Goal: Task Accomplishment & Management: Use online tool/utility

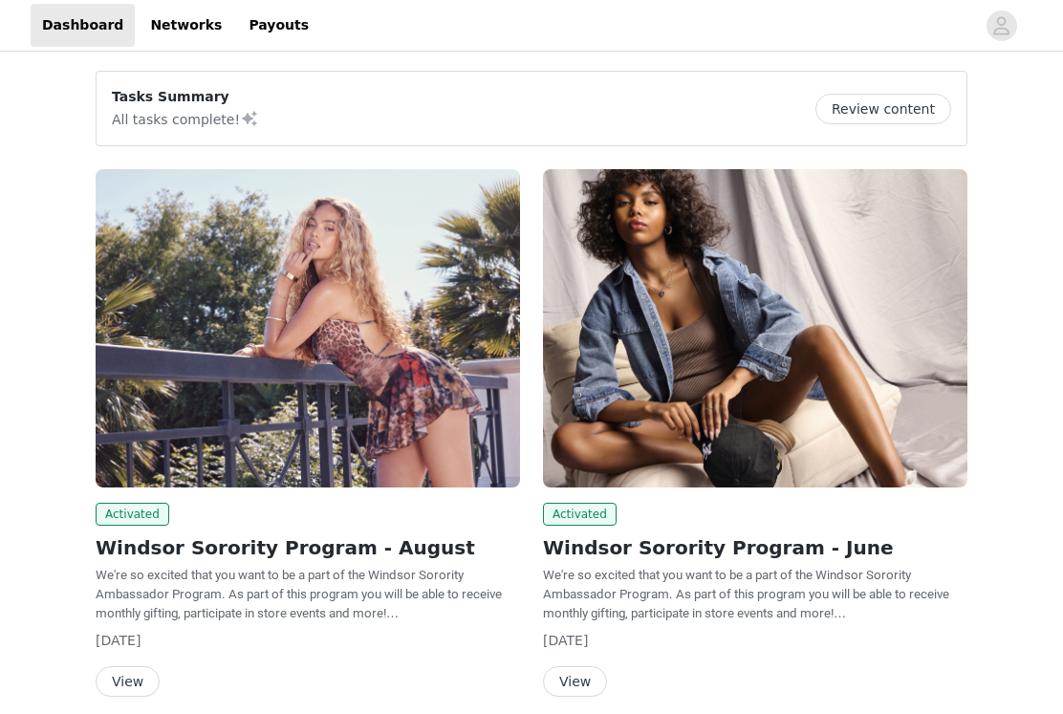
scroll to position [79, 0]
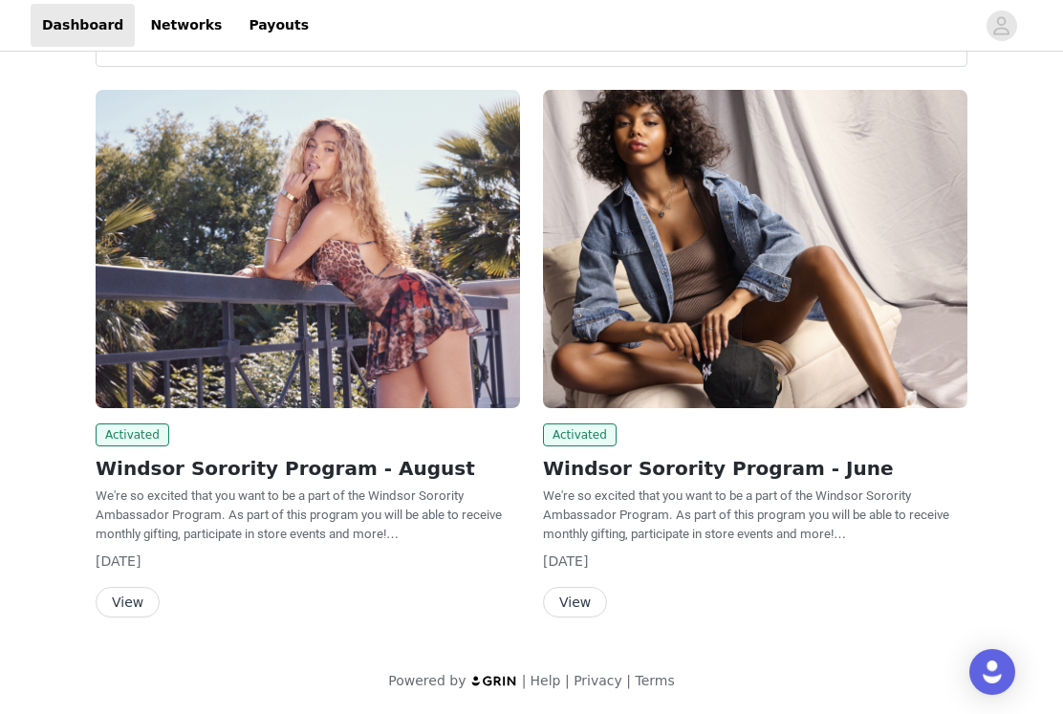
click at [120, 599] on button "View" at bounding box center [128, 602] width 64 height 31
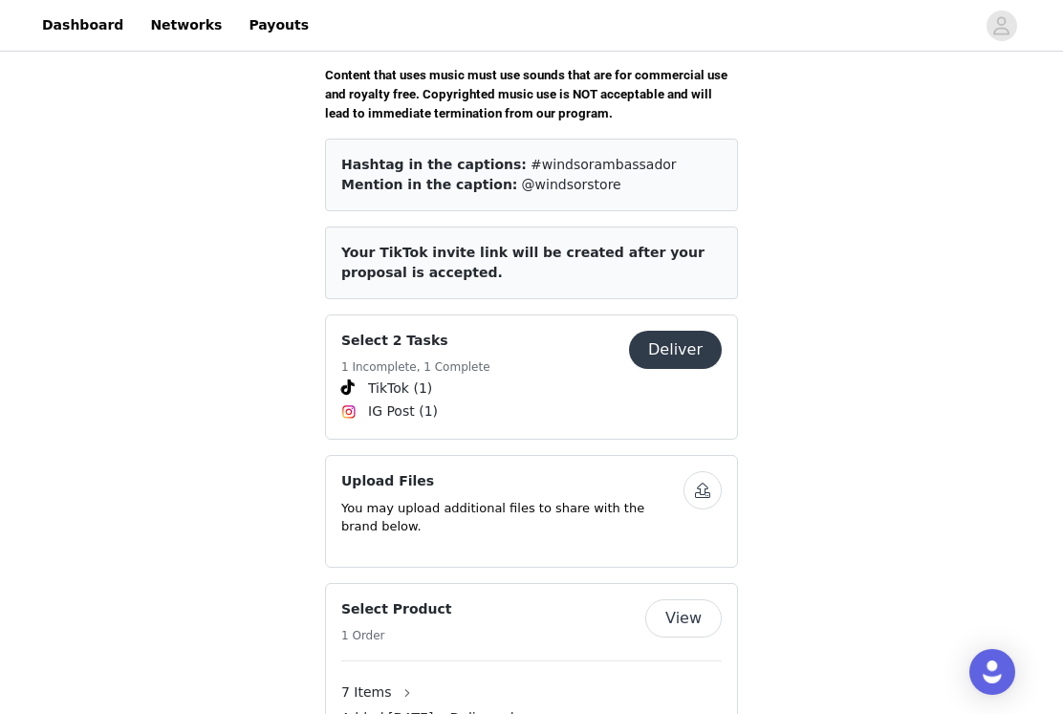
scroll to position [740, 0]
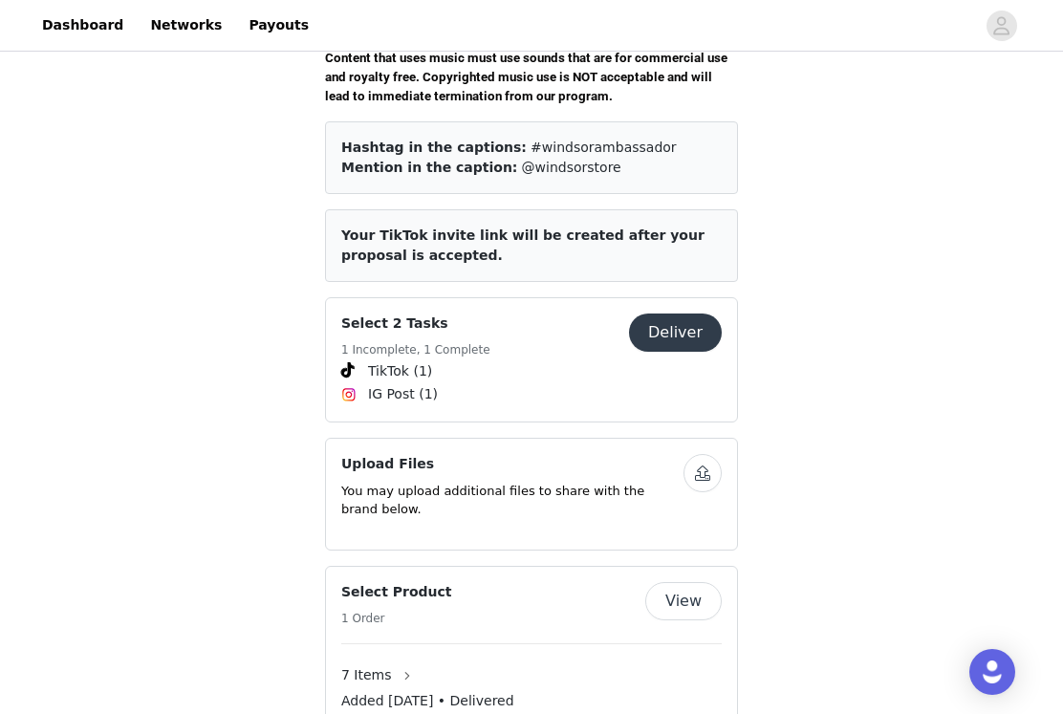
click at [668, 316] on button "Deliver" at bounding box center [675, 332] width 93 height 38
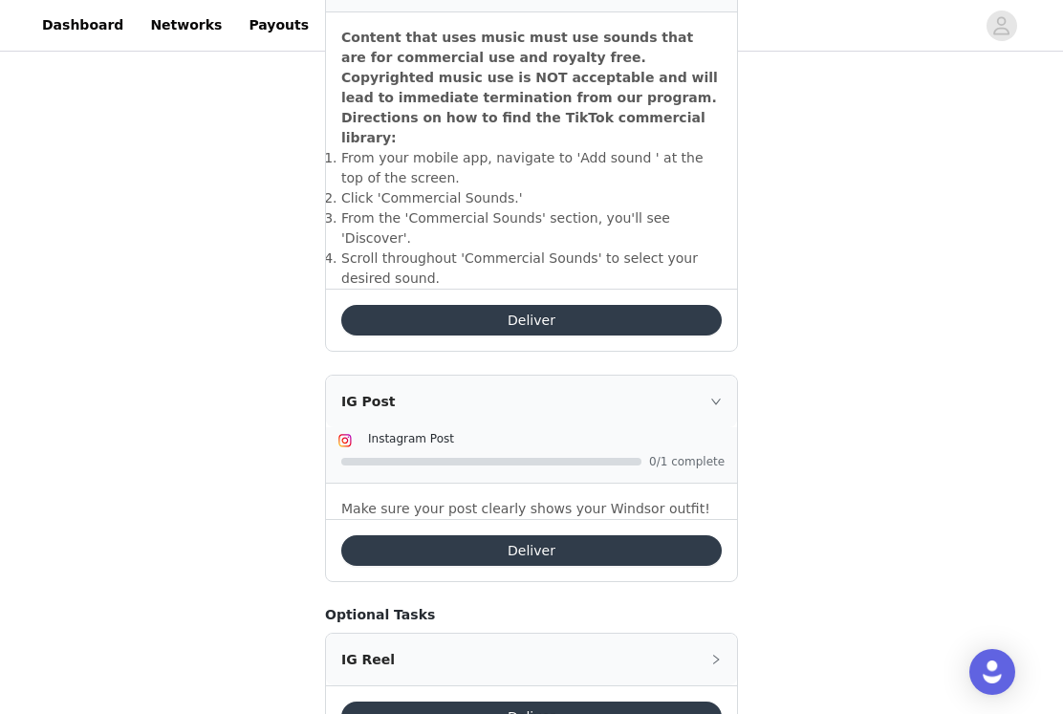
scroll to position [746, 0]
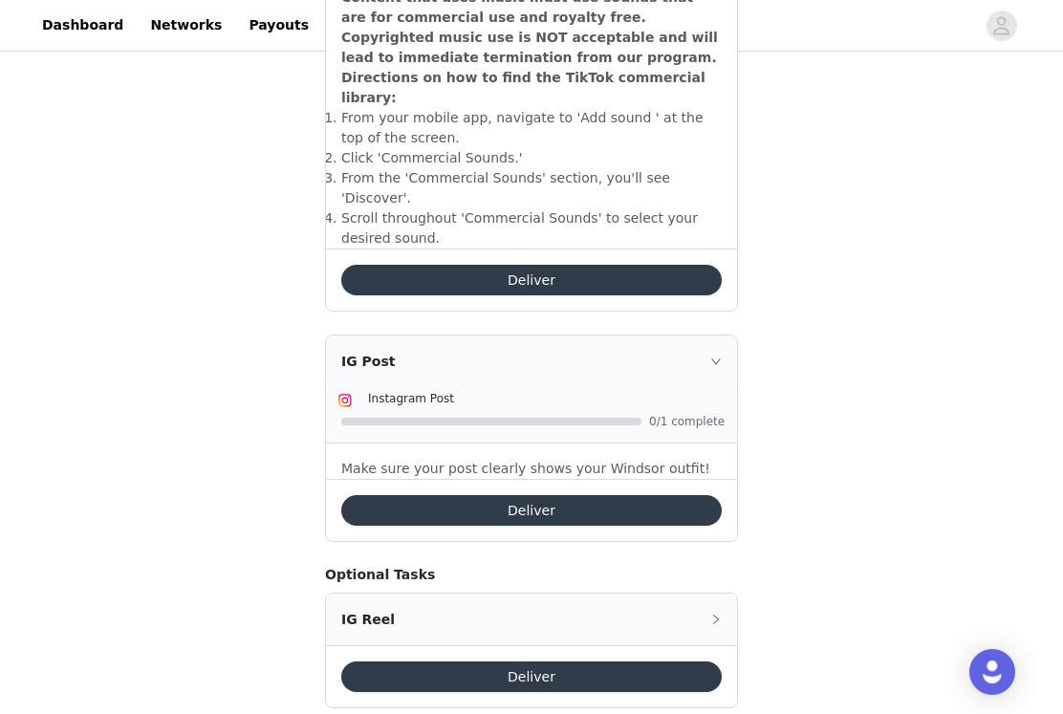
click at [719, 335] on div "IG Post" at bounding box center [531, 361] width 411 height 52
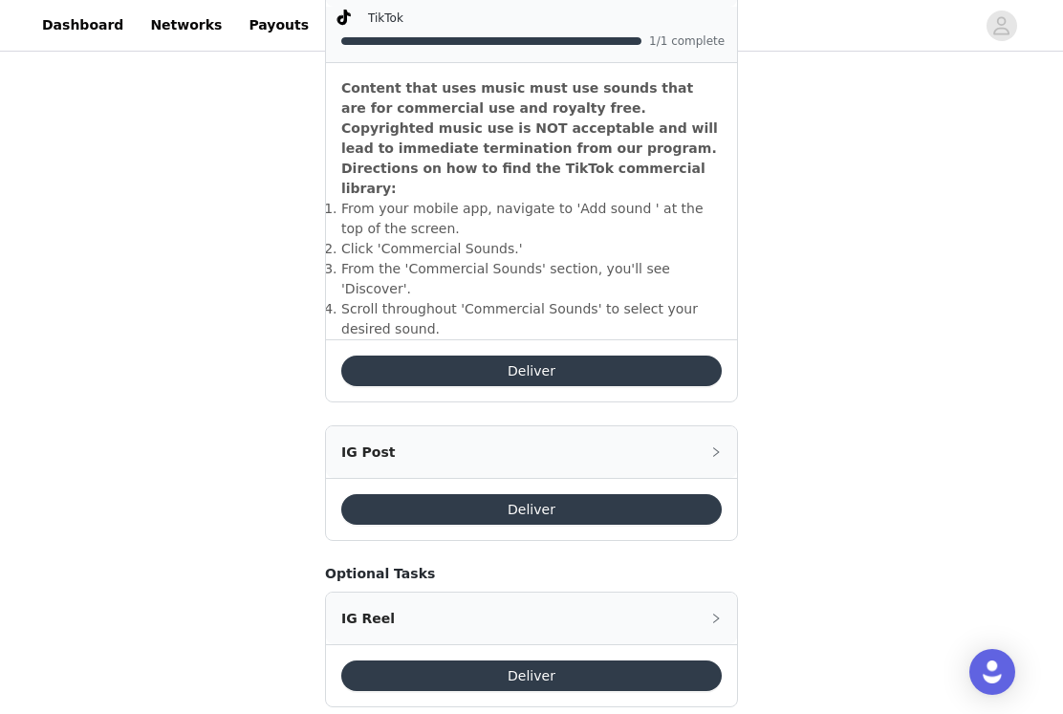
scroll to position [655, 0]
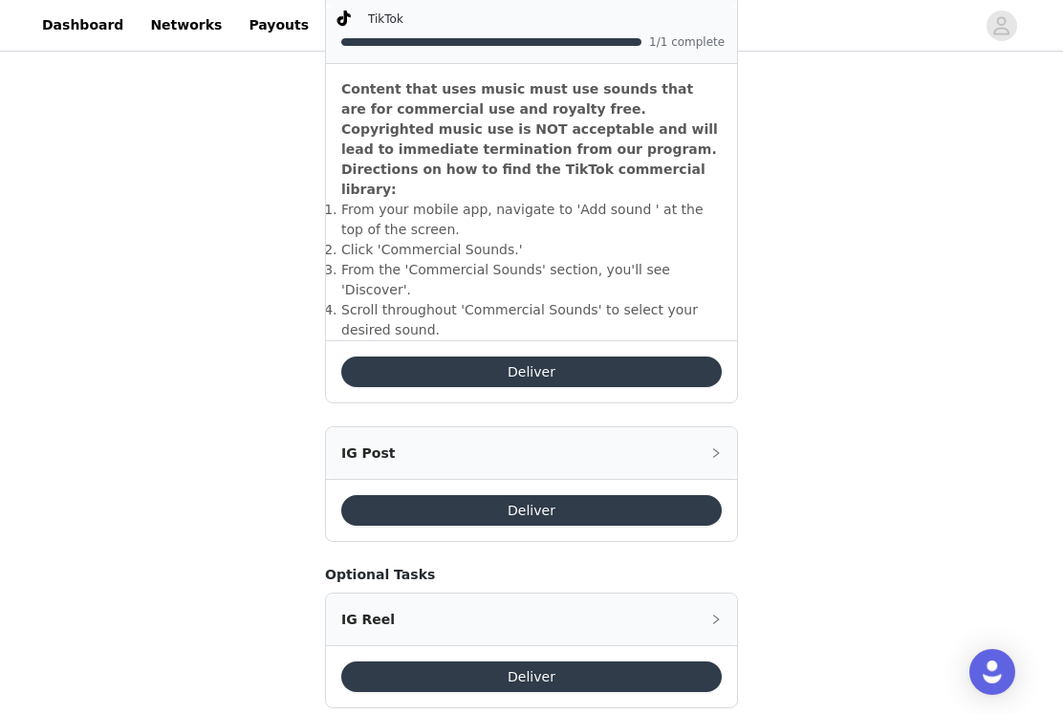
click at [675, 356] on button "Deliver" at bounding box center [531, 371] width 380 height 31
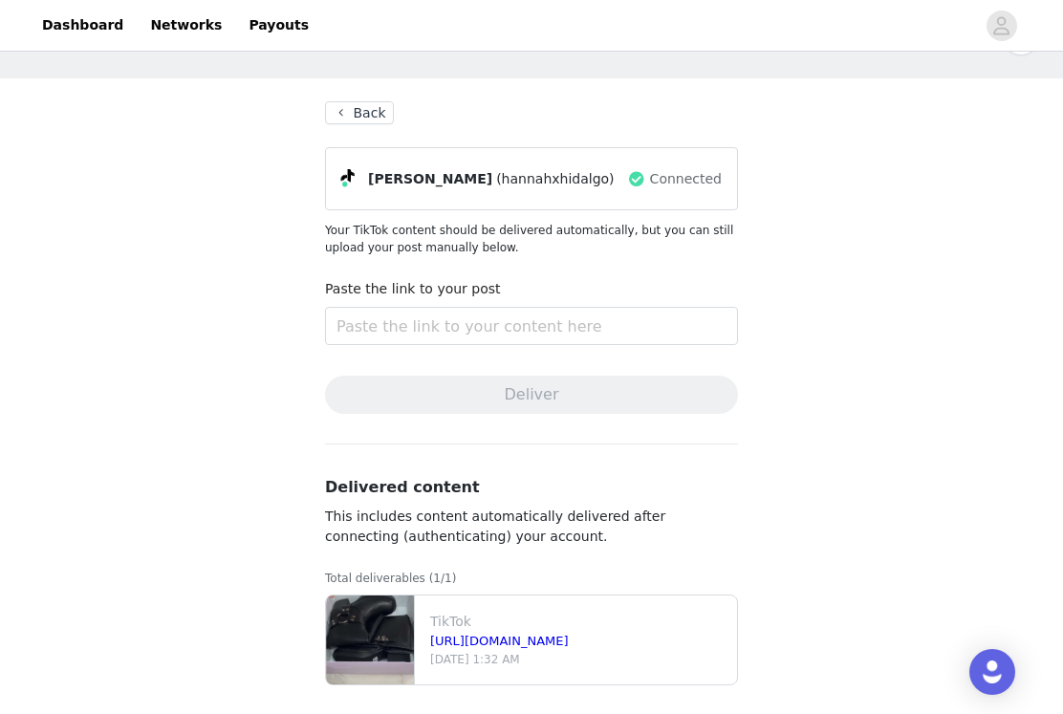
scroll to position [71, 0]
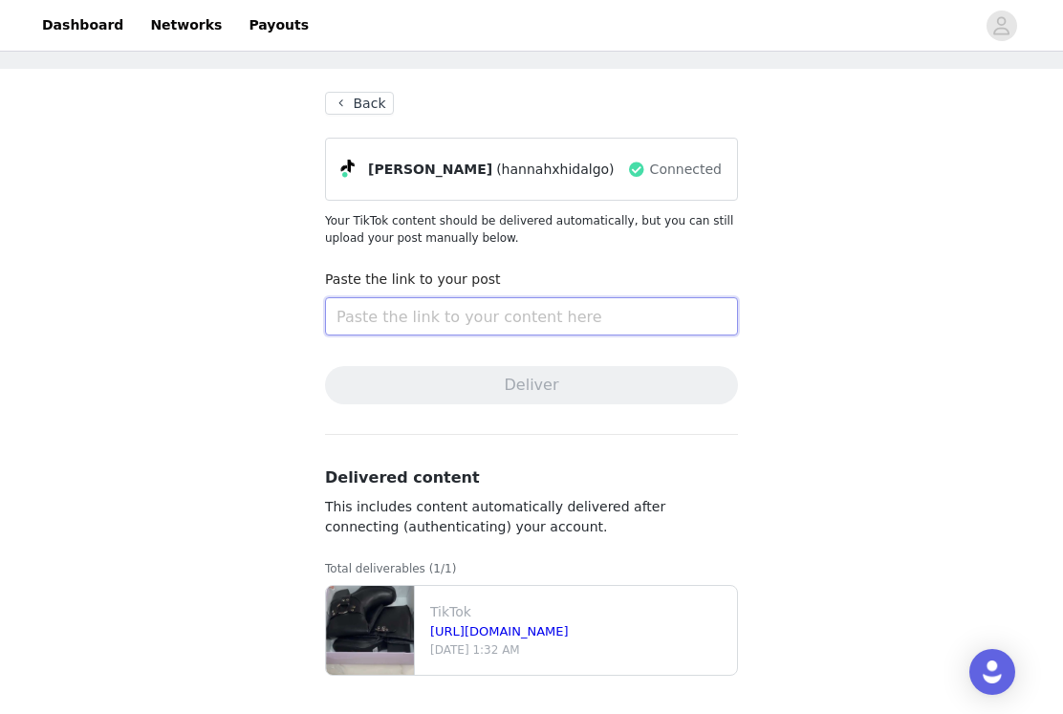
click at [478, 309] on input "text" at bounding box center [531, 316] width 413 height 38
paste input "[URL][DOMAIN_NAME]"
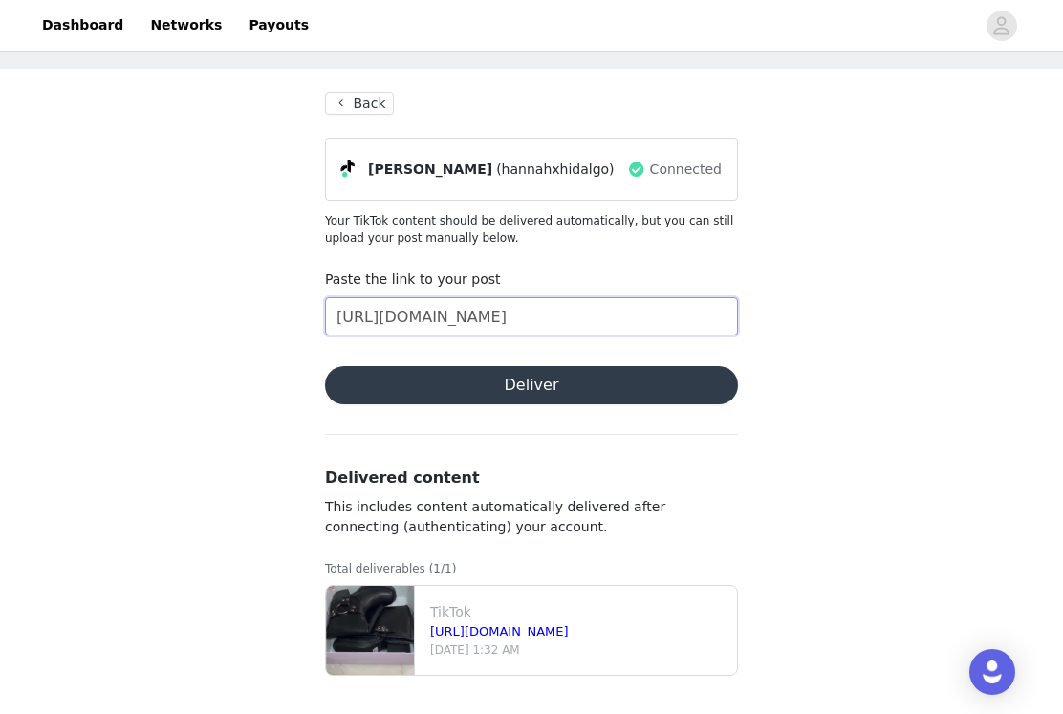
scroll to position [0, 645]
type input "[URL][DOMAIN_NAME]"
click at [481, 389] on button "Deliver" at bounding box center [531, 385] width 413 height 38
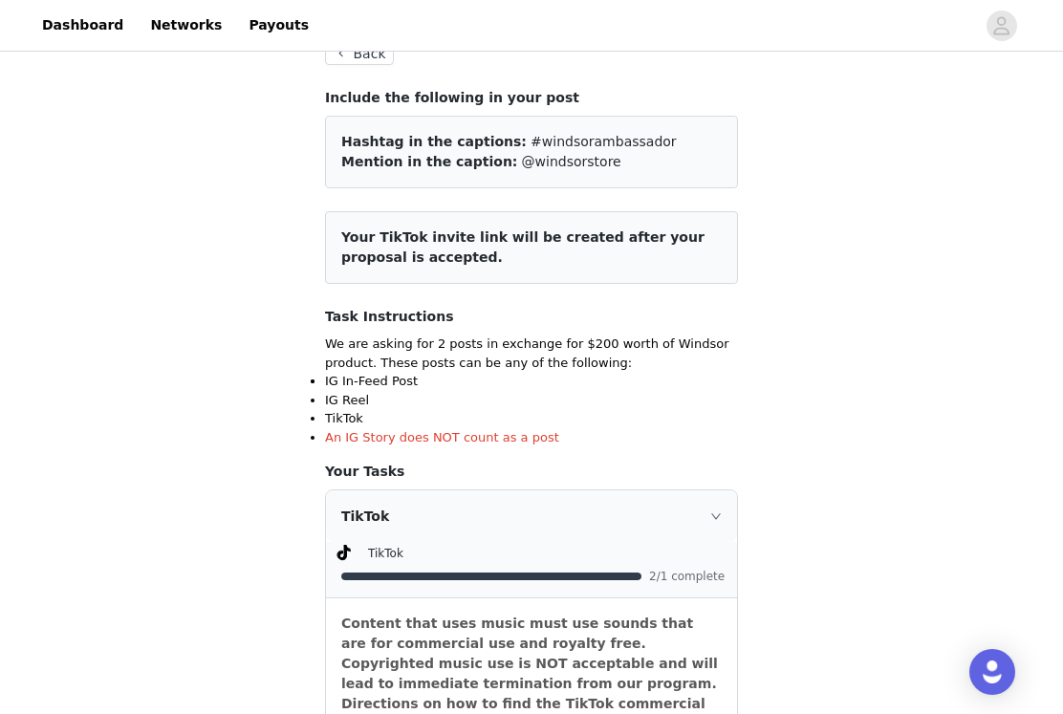
scroll to position [85, 0]
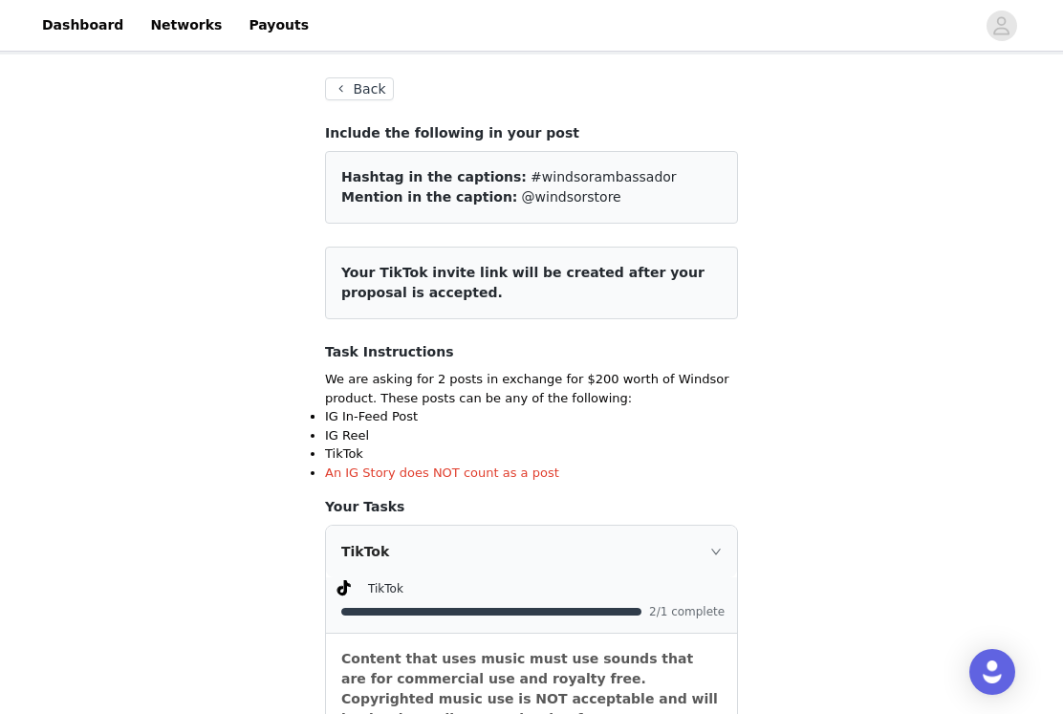
click at [366, 92] on button "Back" at bounding box center [359, 88] width 69 height 23
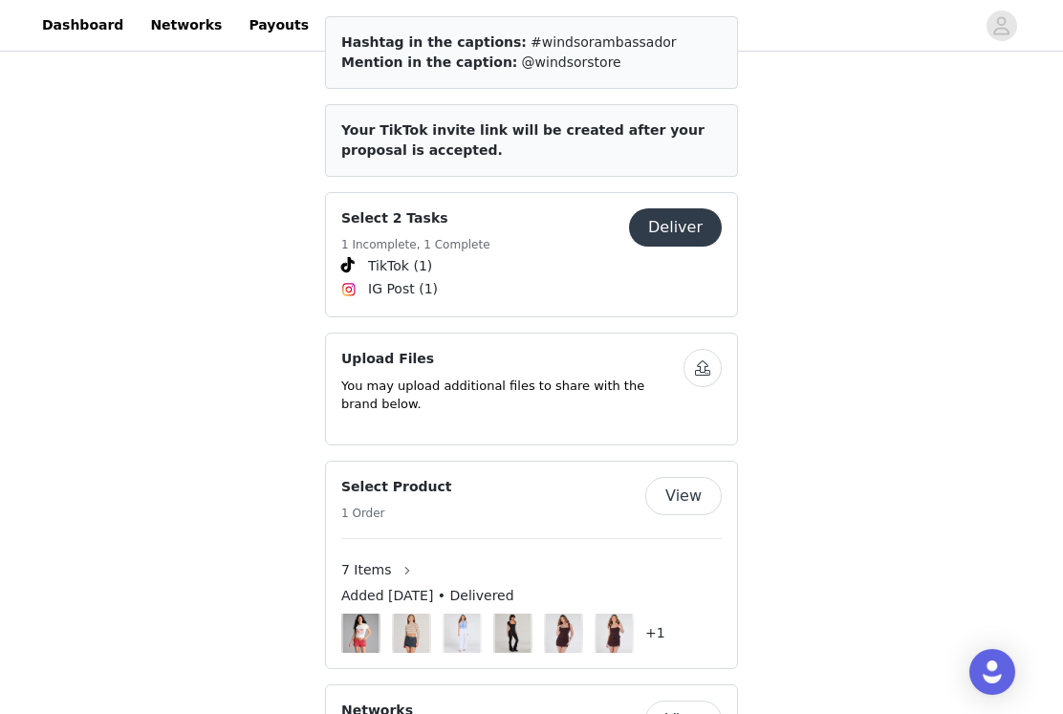
scroll to position [849, 0]
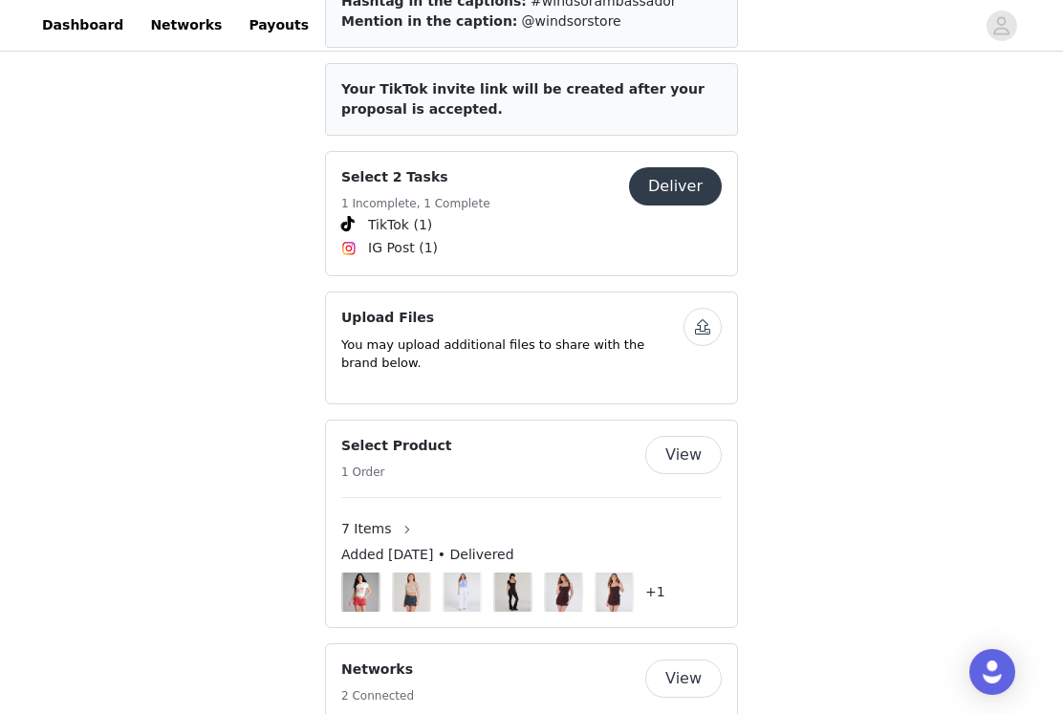
scroll to position [877, 0]
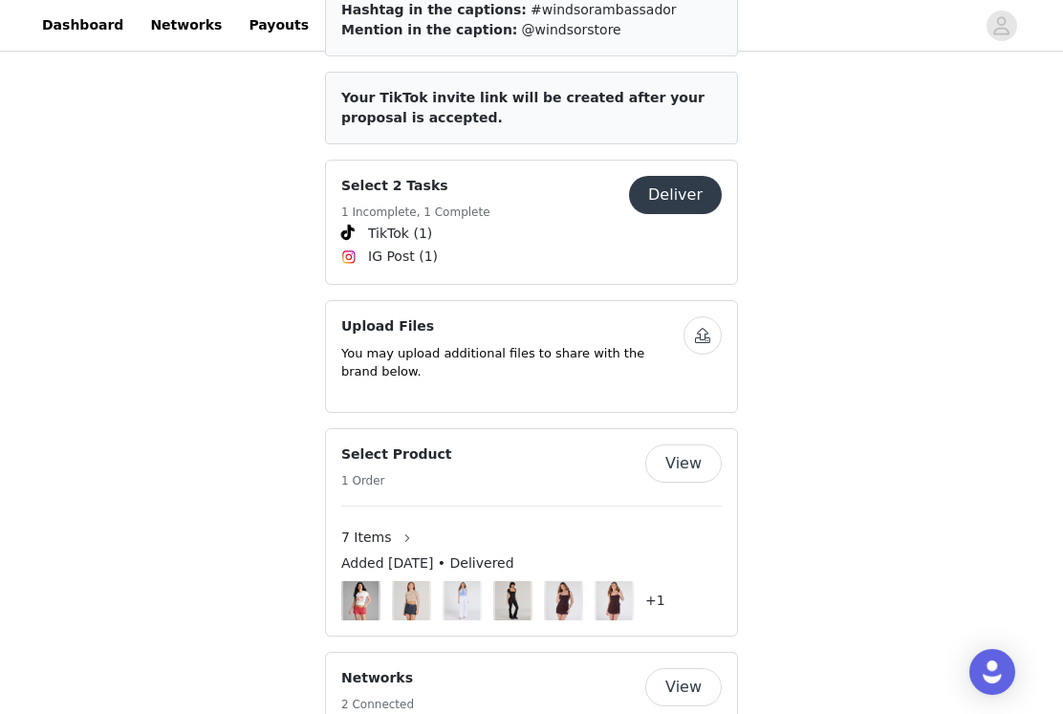
click at [657, 183] on button "Deliver" at bounding box center [675, 195] width 93 height 38
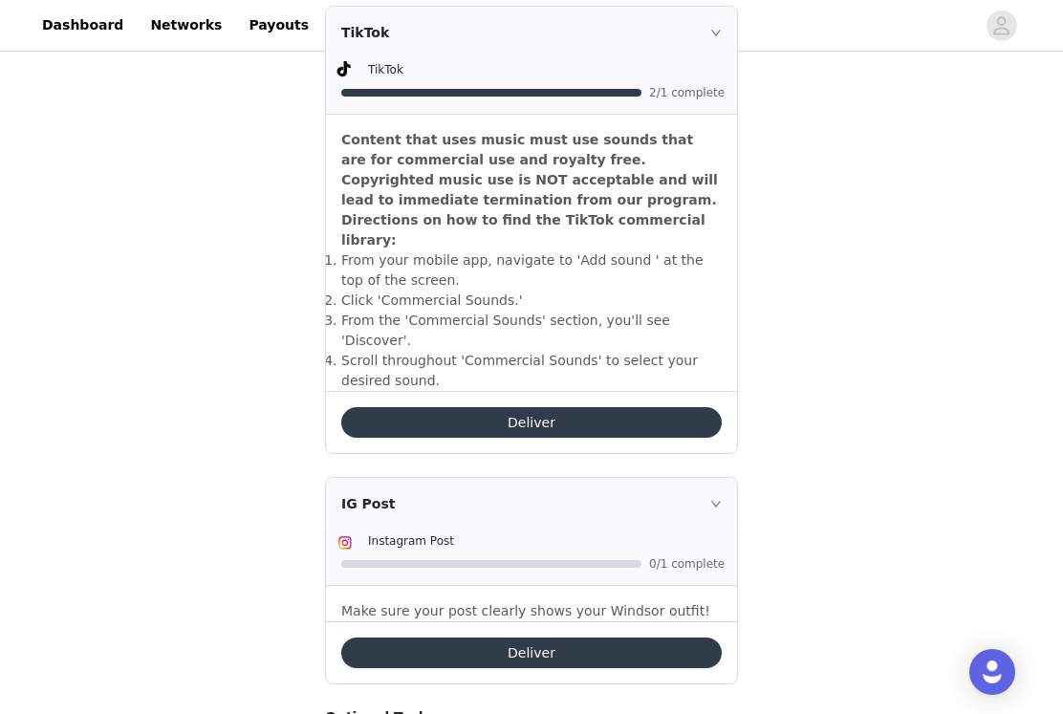
scroll to position [611, 0]
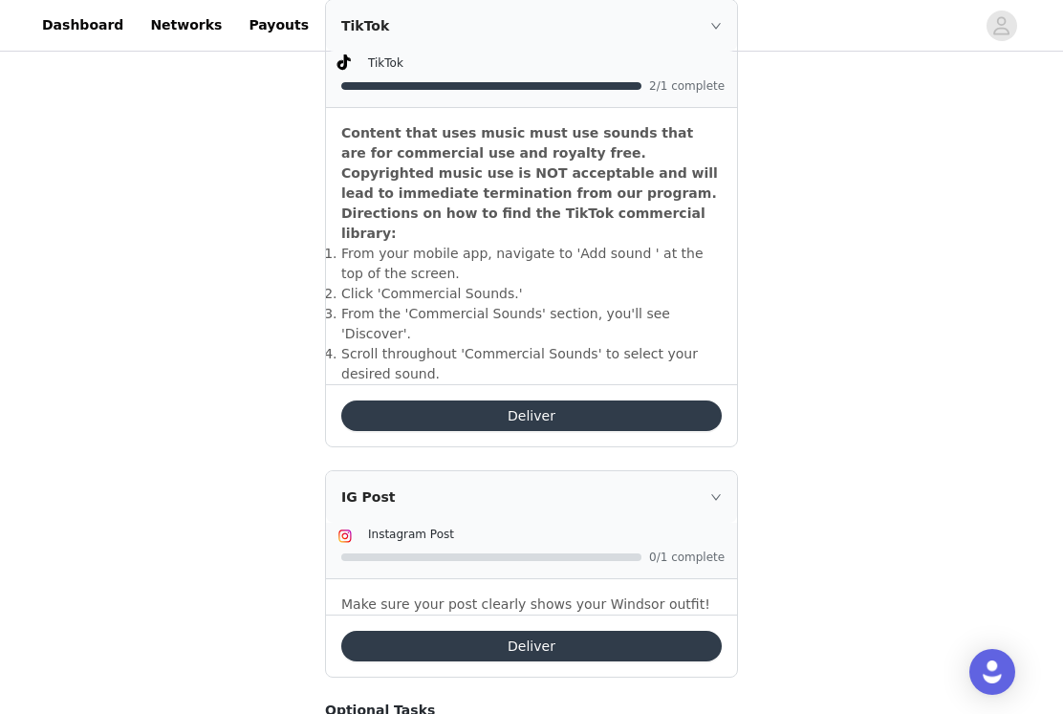
click at [716, 471] on div "IG Post" at bounding box center [531, 497] width 411 height 52
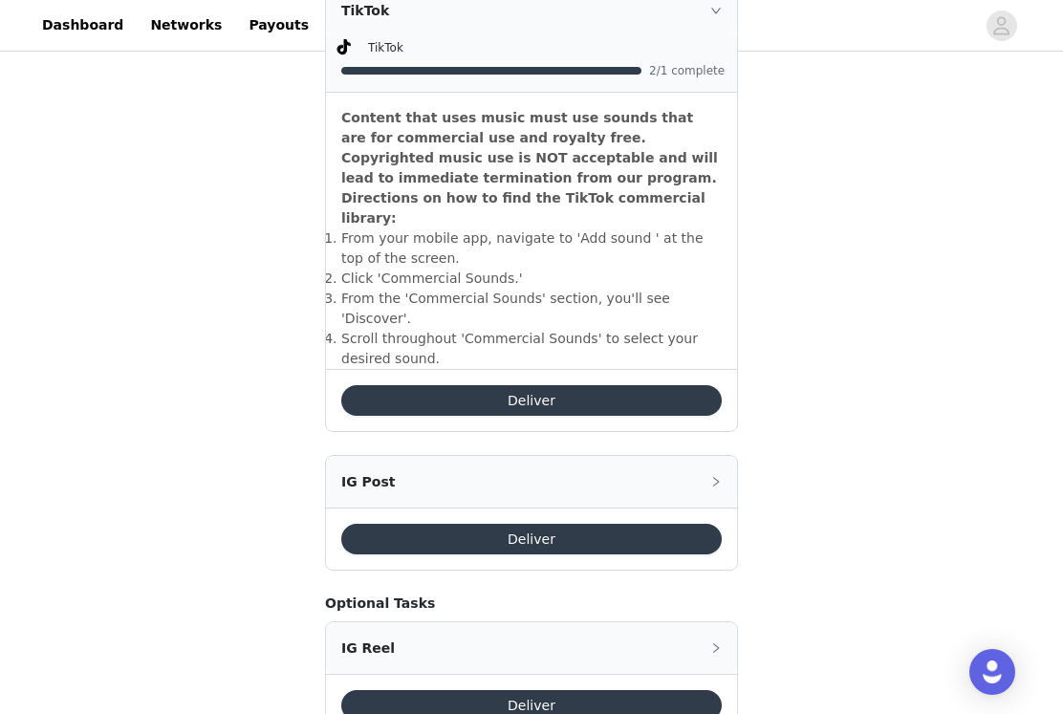
scroll to position [655, 0]
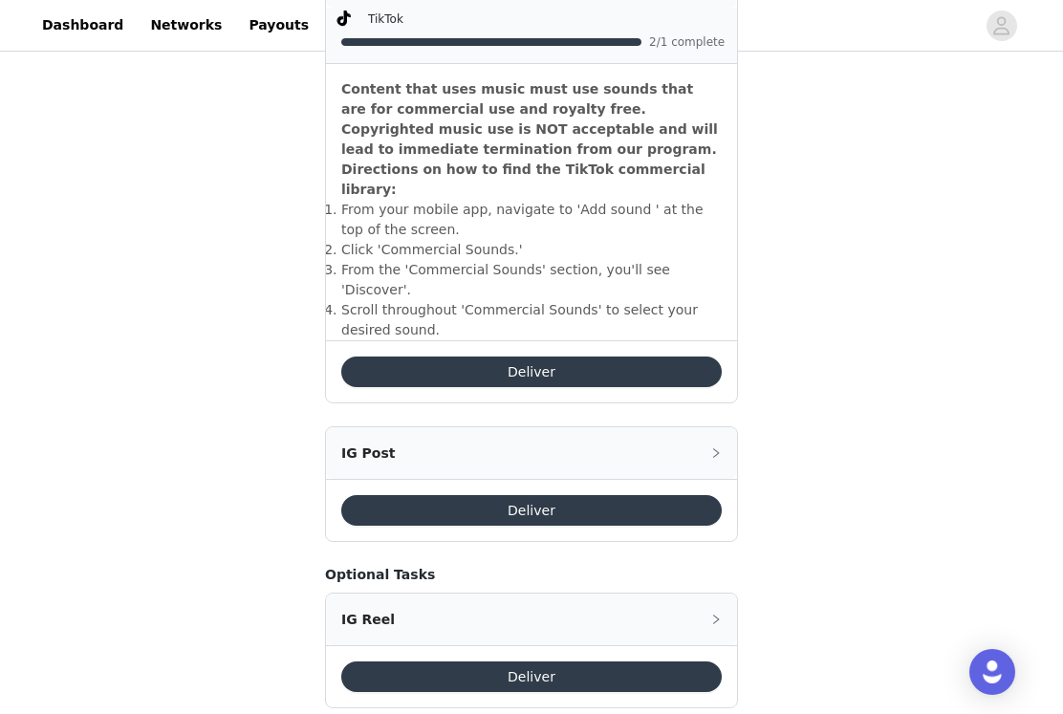
click at [721, 427] on div "IG Post" at bounding box center [531, 453] width 411 height 52
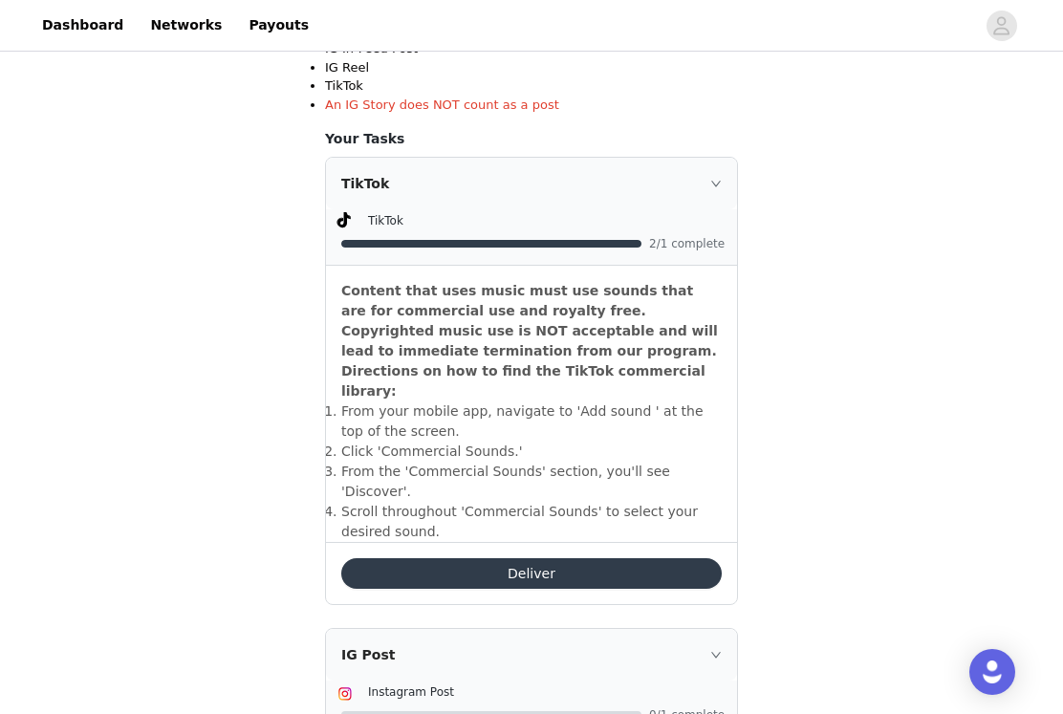
scroll to position [0, 0]
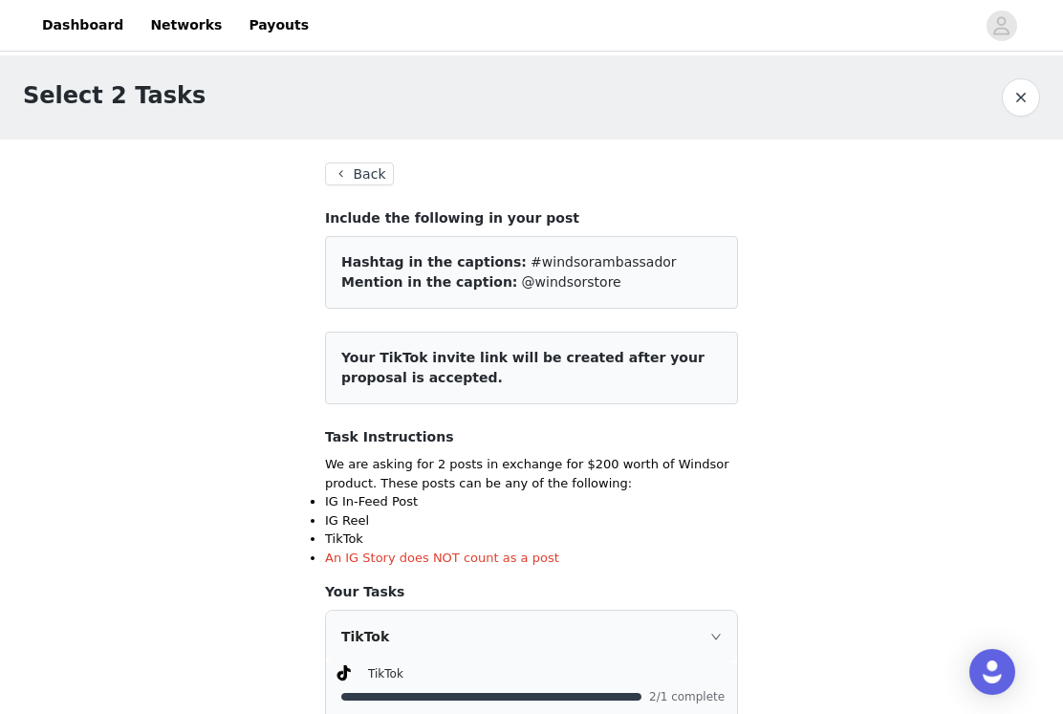
click at [359, 176] on button "Back" at bounding box center [359, 173] width 69 height 23
